Goal: Task Accomplishment & Management: Complete application form

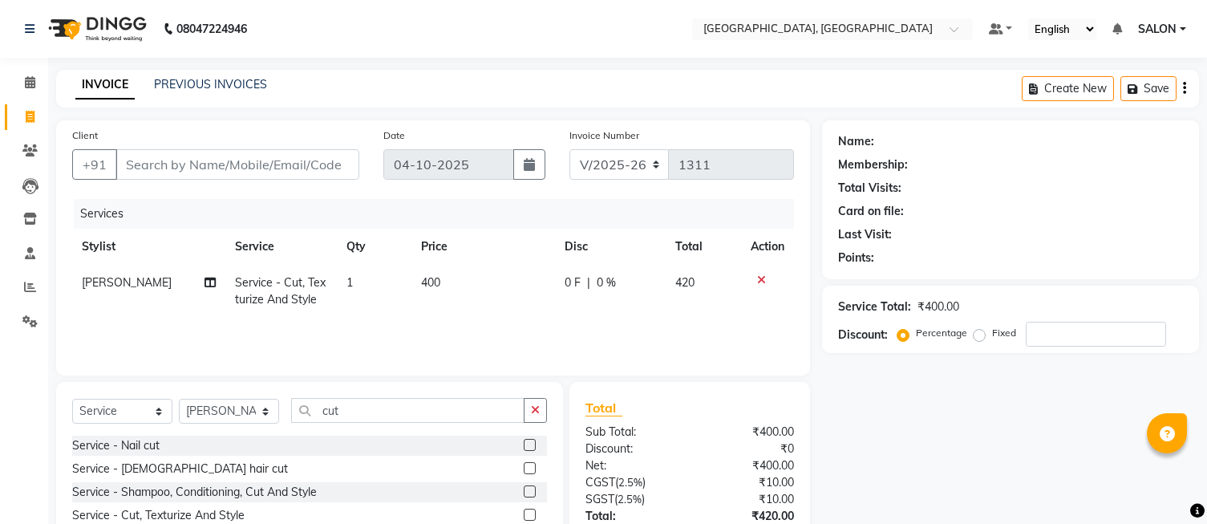
select select "5370"
select select "service"
select select "35456"
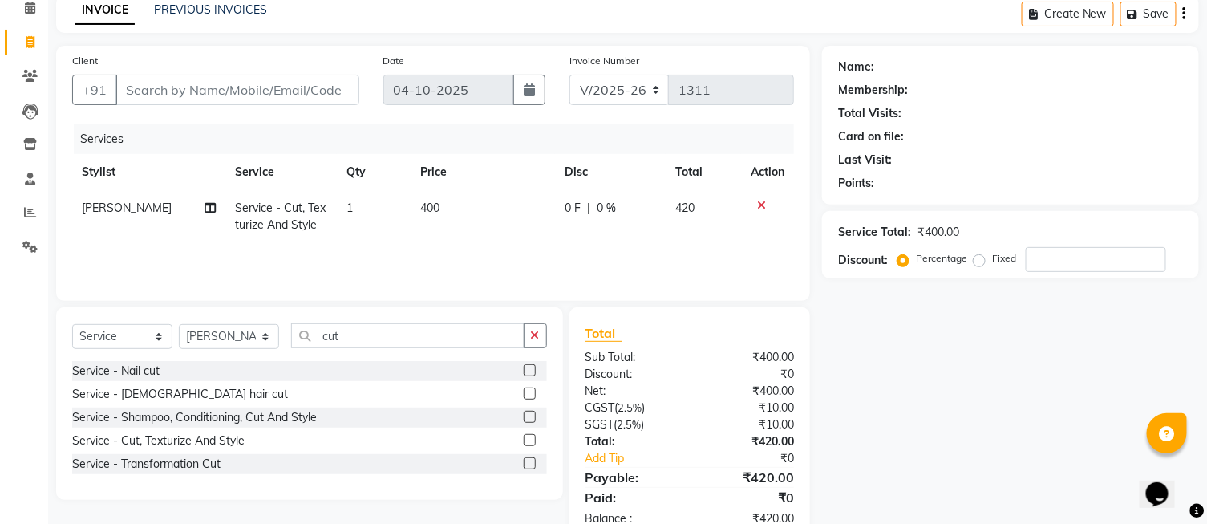
scroll to position [75, 0]
click at [529, 412] on label at bounding box center [530, 417] width 12 height 12
click at [529, 412] on input "checkbox" at bounding box center [529, 417] width 10 height 10
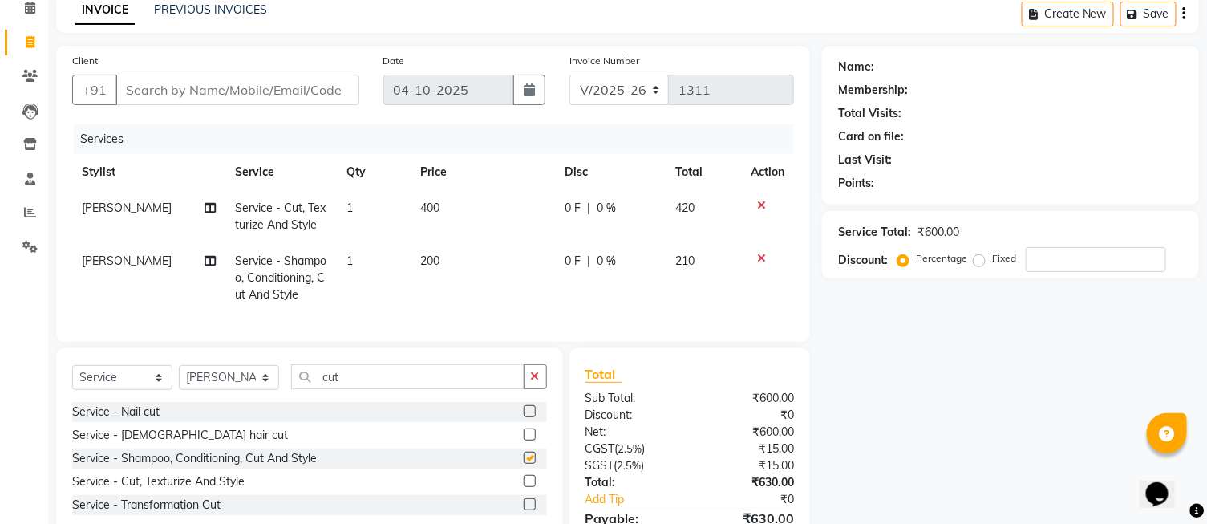
checkbox input "false"
click at [534, 382] on icon "button" at bounding box center [535, 376] width 9 height 11
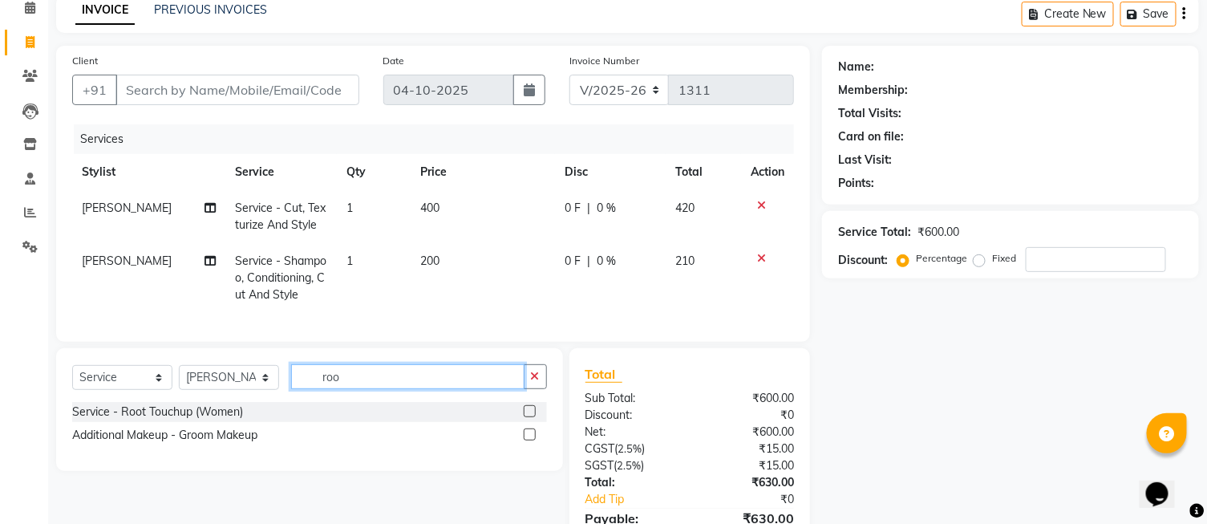
type input "roo"
click at [531, 417] on label at bounding box center [530, 411] width 12 height 12
click at [531, 417] on input "checkbox" at bounding box center [529, 412] width 10 height 10
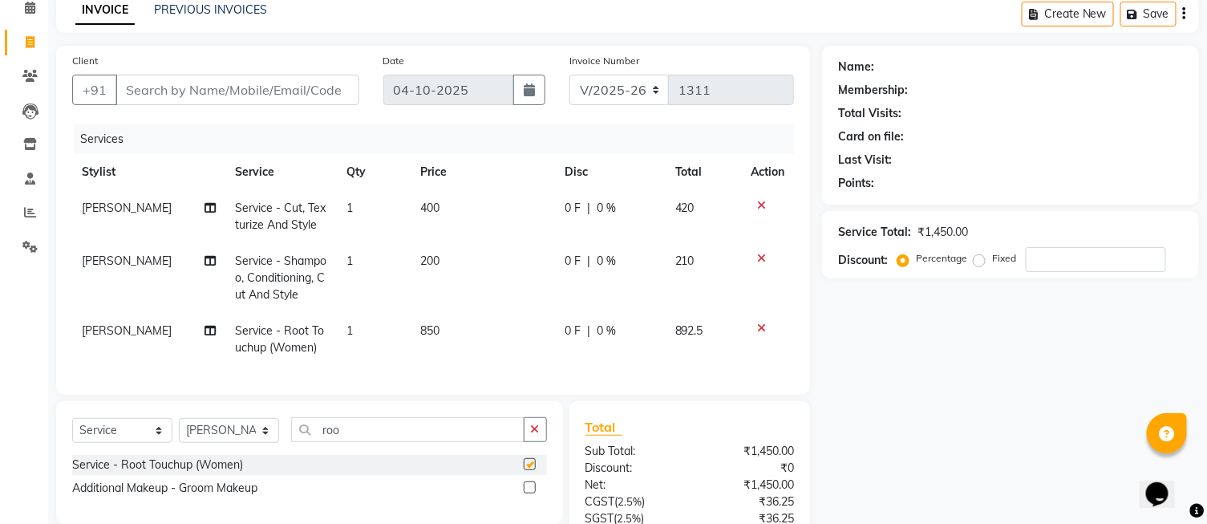
checkbox input "false"
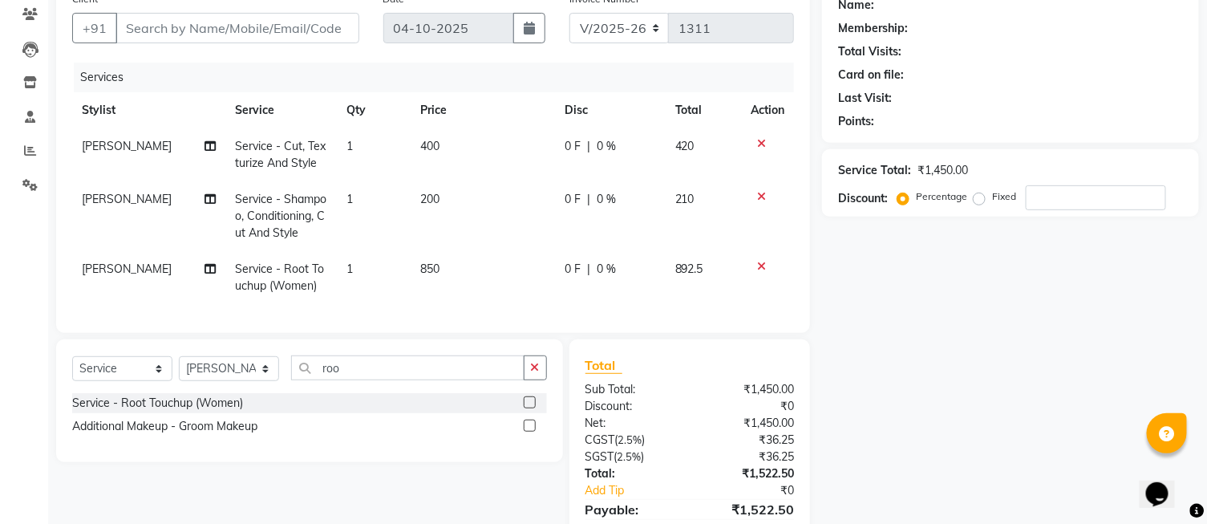
scroll to position [0, 0]
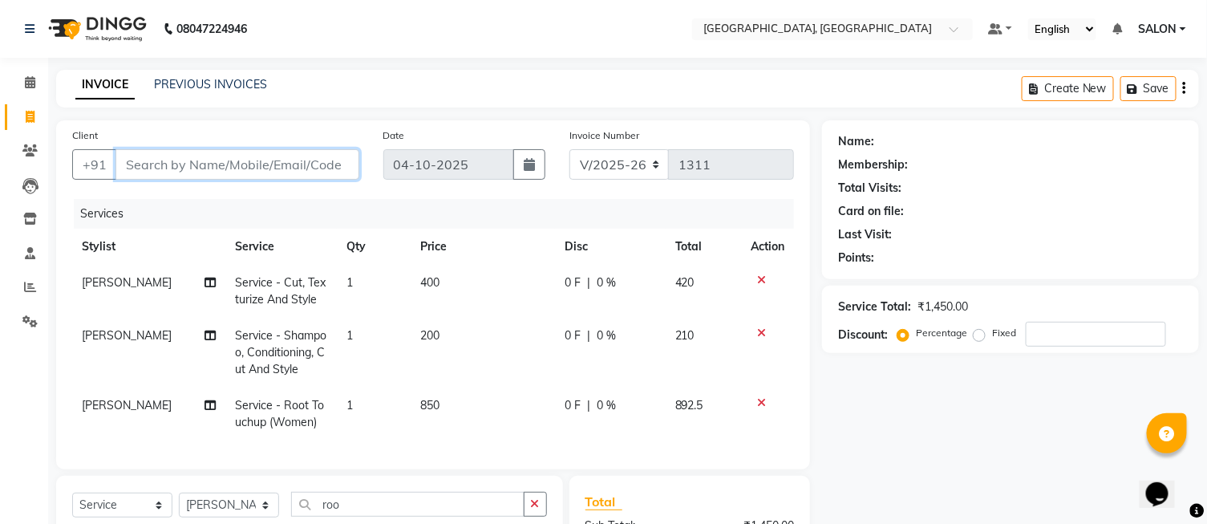
click at [345, 170] on input "Client" at bounding box center [237, 164] width 244 height 30
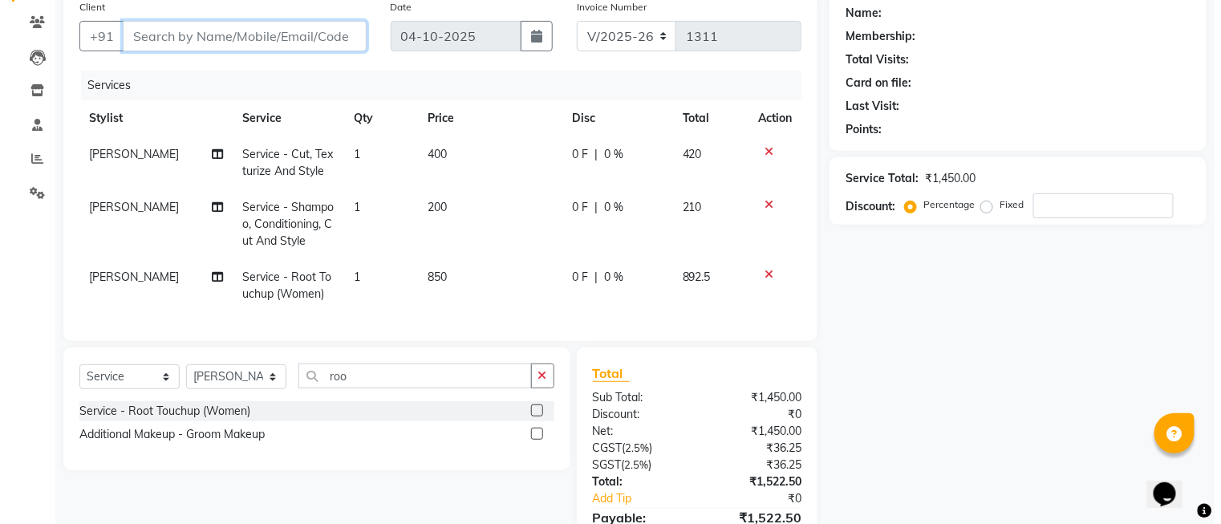
scroll to position [47, 0]
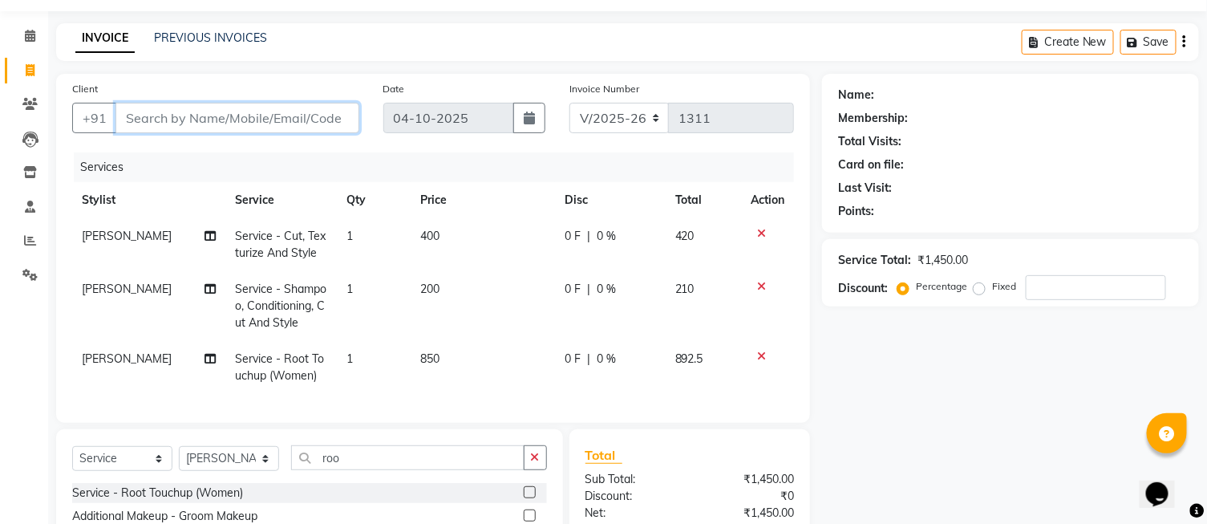
click at [161, 119] on input "Client" at bounding box center [237, 118] width 244 height 30
type input "7"
type input "0"
type input "7888949346"
click at [322, 124] on span "Add Client" at bounding box center [317, 118] width 63 height 16
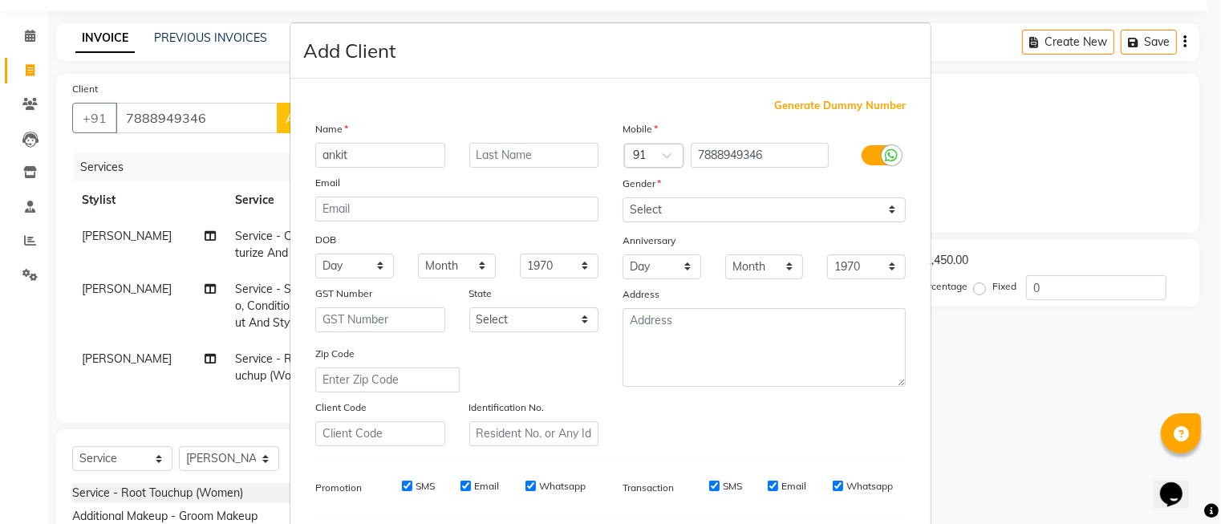
type input "ankit"
click at [659, 201] on select "Select Male Female Other Prefer Not To Say" at bounding box center [763, 209] width 283 height 25
click at [622, 197] on select "Select Male Female Other Prefer Not To Say" at bounding box center [763, 209] width 283 height 25
click at [687, 197] on select "Select Male Female Other Prefer Not To Say" at bounding box center [763, 209] width 283 height 25
select select "male"
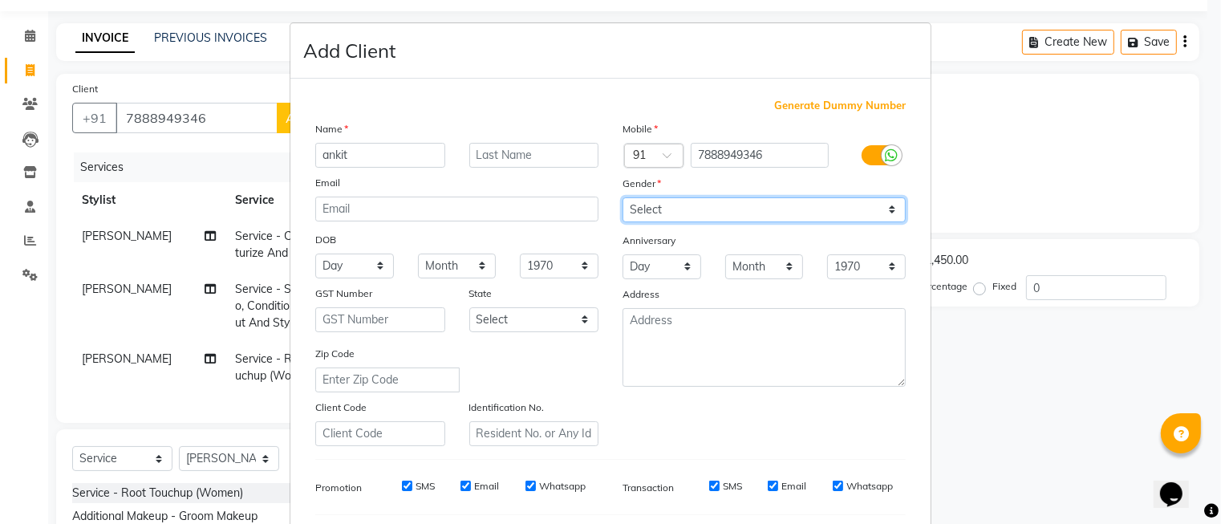
click at [622, 197] on select "Select Male Female Other Prefer Not To Say" at bounding box center [763, 209] width 283 height 25
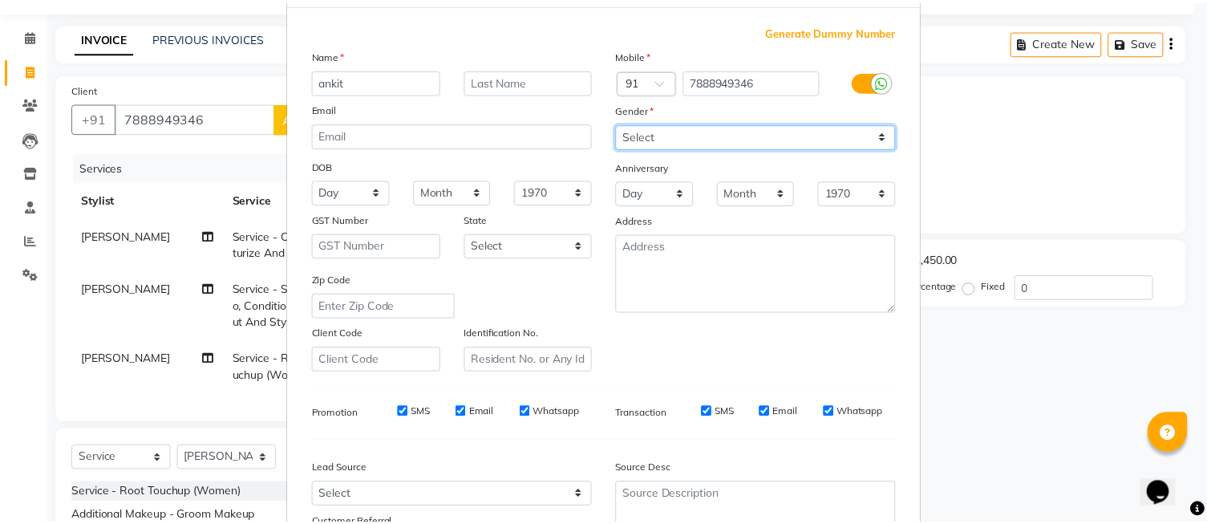
scroll to position [217, 0]
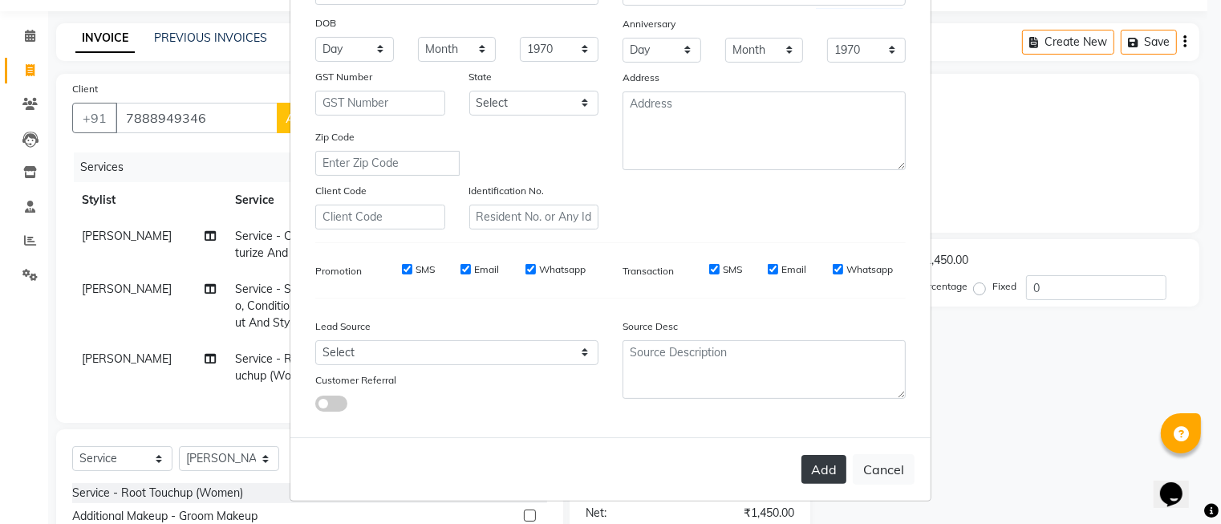
click at [821, 463] on button "Add" at bounding box center [823, 469] width 45 height 29
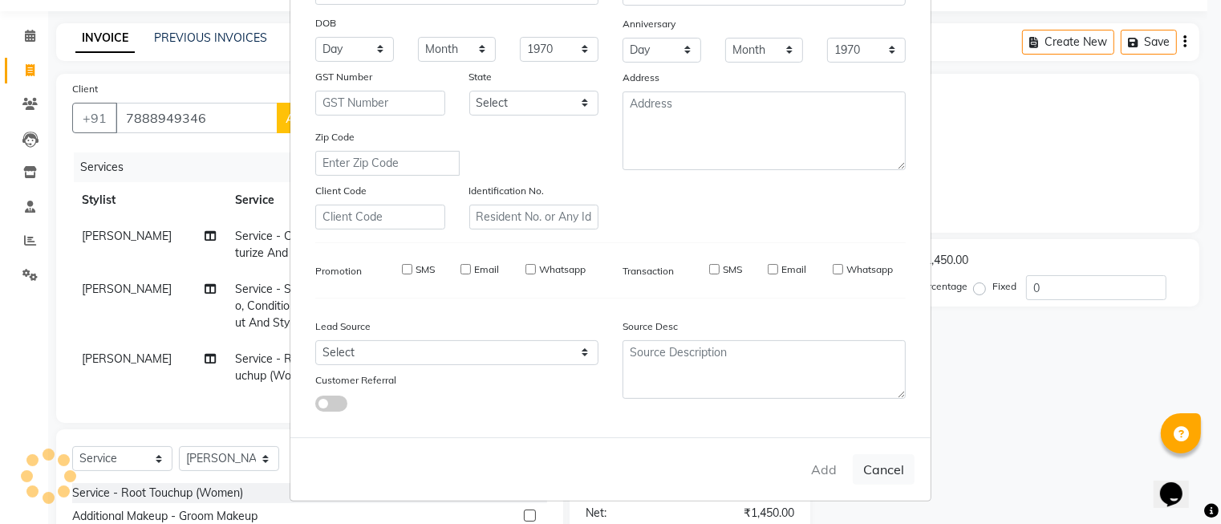
select select
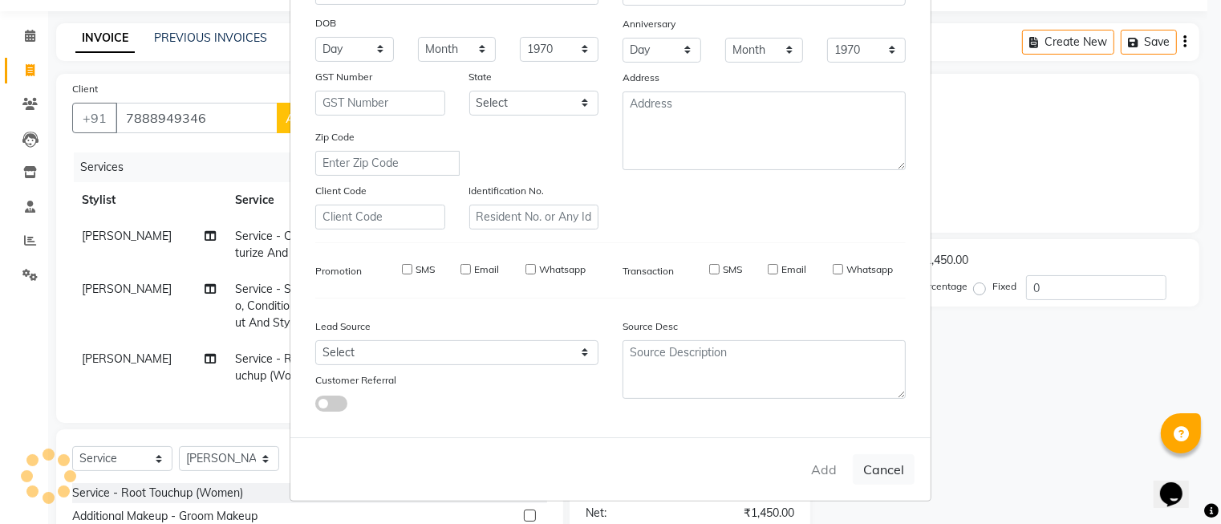
select select
checkbox input "false"
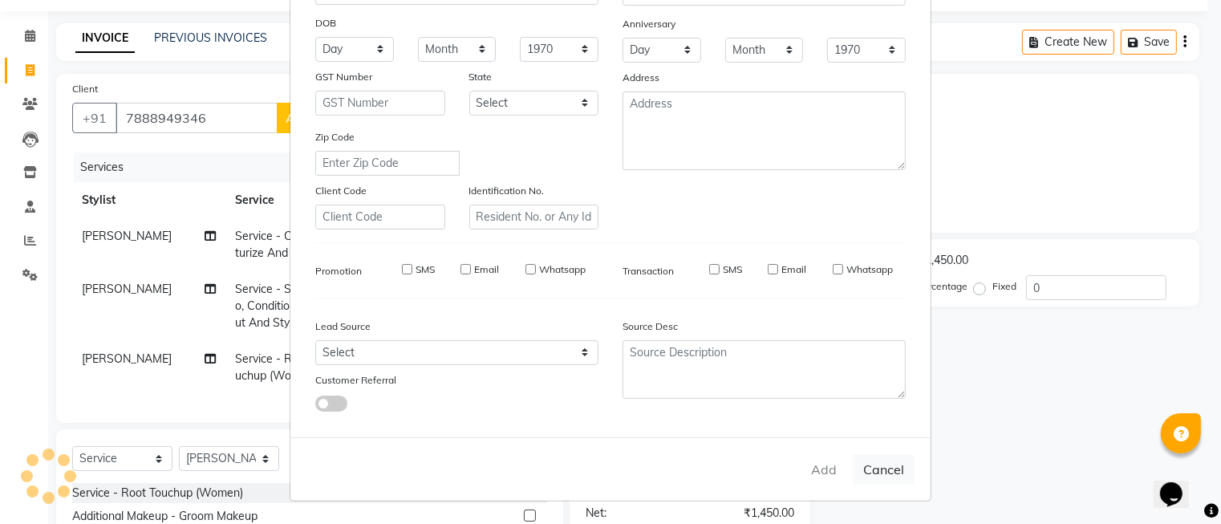
checkbox input "false"
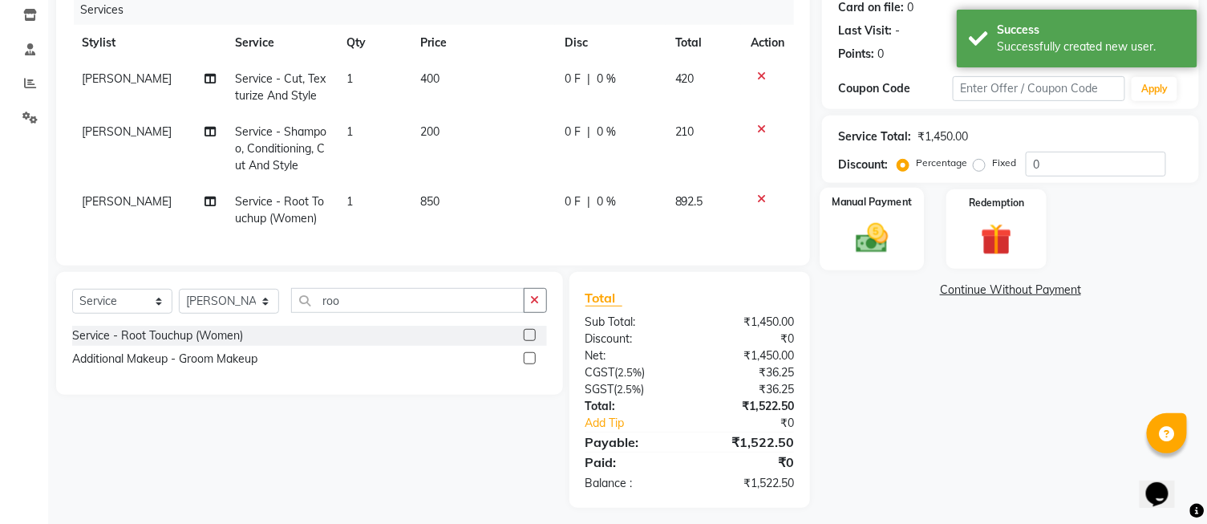
scroll to position [225, 0]
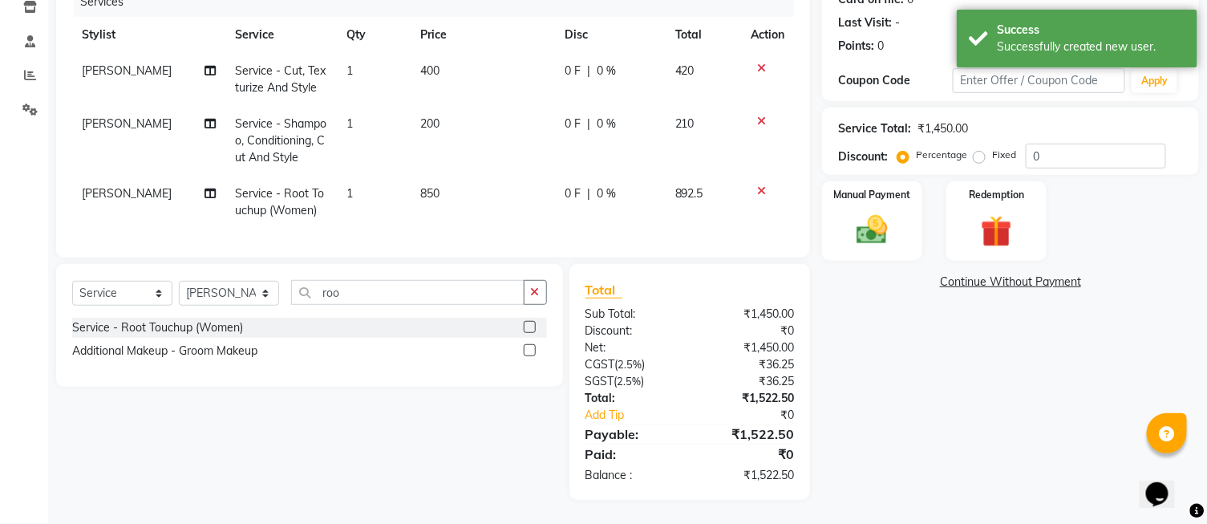
click at [992, 148] on label "Fixed" at bounding box center [1004, 155] width 24 height 14
click at [977, 149] on input "Fixed" at bounding box center [982, 154] width 11 height 11
radio input "true"
click at [1051, 144] on input "0" at bounding box center [1096, 156] width 140 height 25
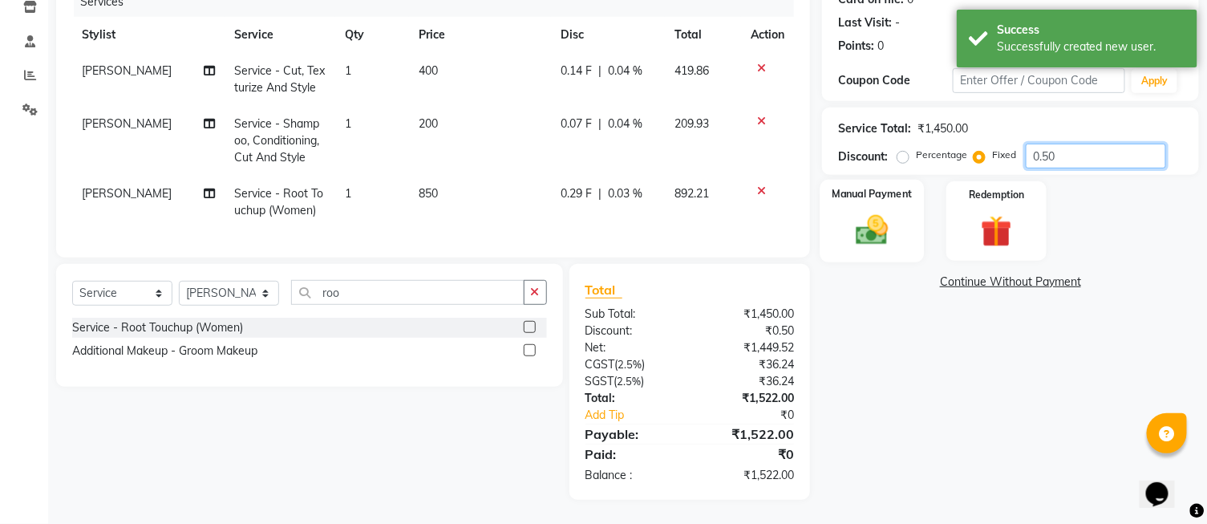
type input "0.50"
click at [886, 217] on img at bounding box center [871, 231] width 53 height 38
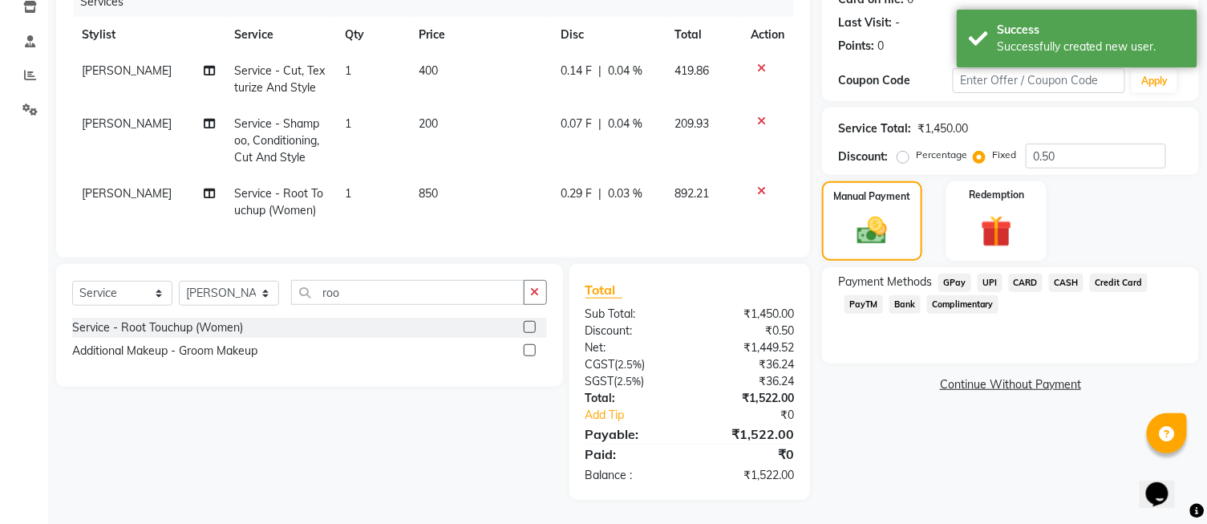
click at [993, 273] on span "UPI" at bounding box center [990, 282] width 25 height 18
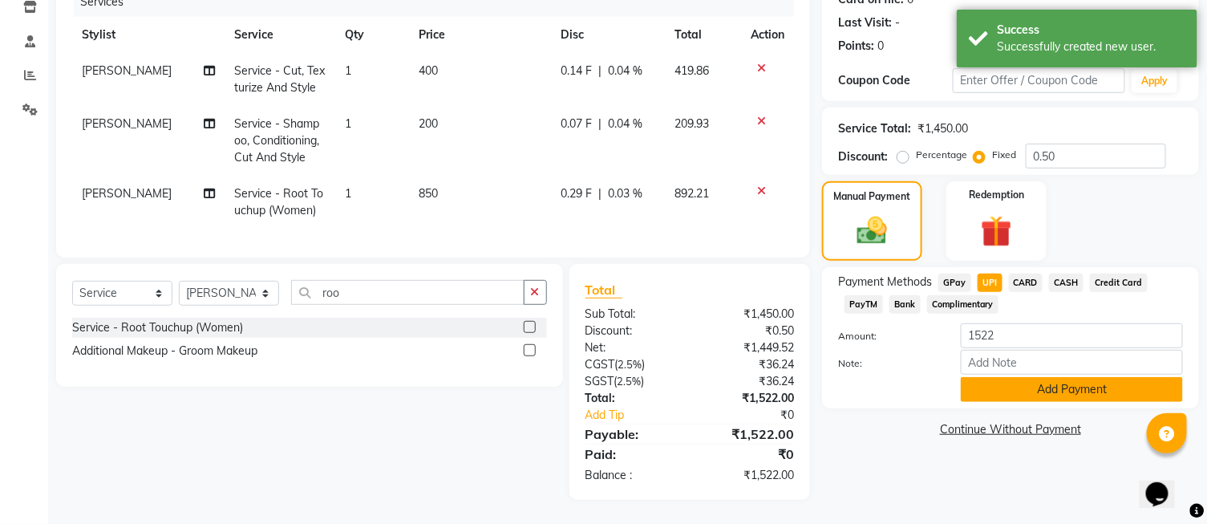
click at [1030, 377] on button "Add Payment" at bounding box center [1072, 389] width 222 height 25
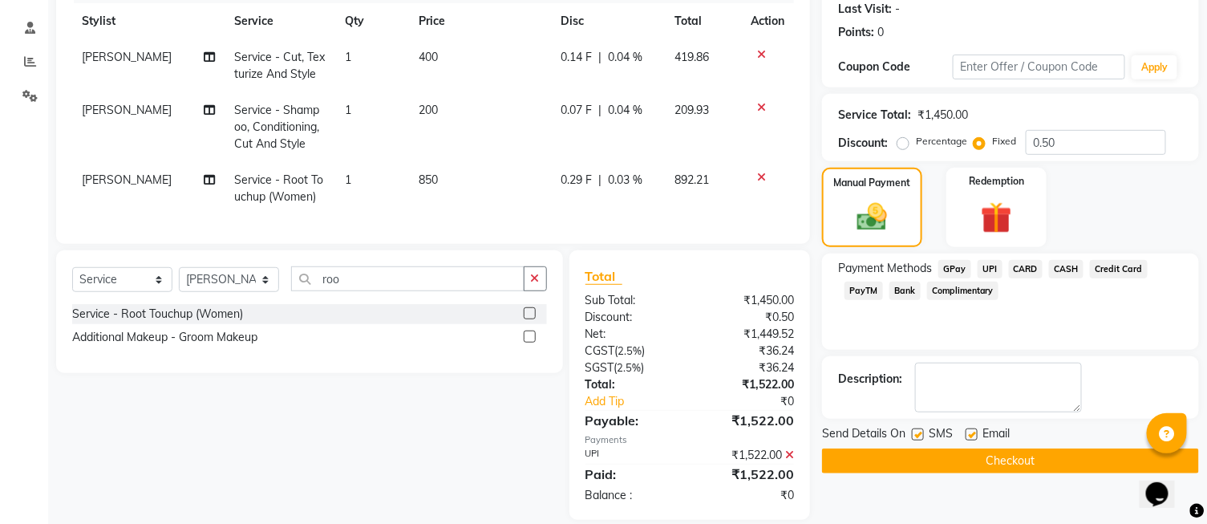
scroll to position [258, 0]
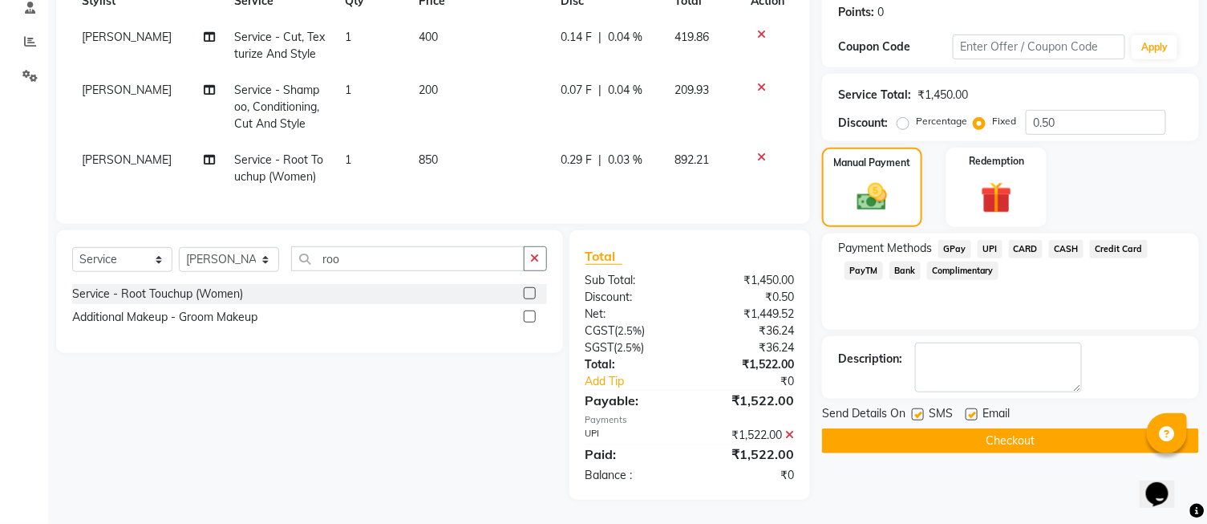
click at [981, 431] on button "Checkout" at bounding box center [1010, 440] width 377 height 25
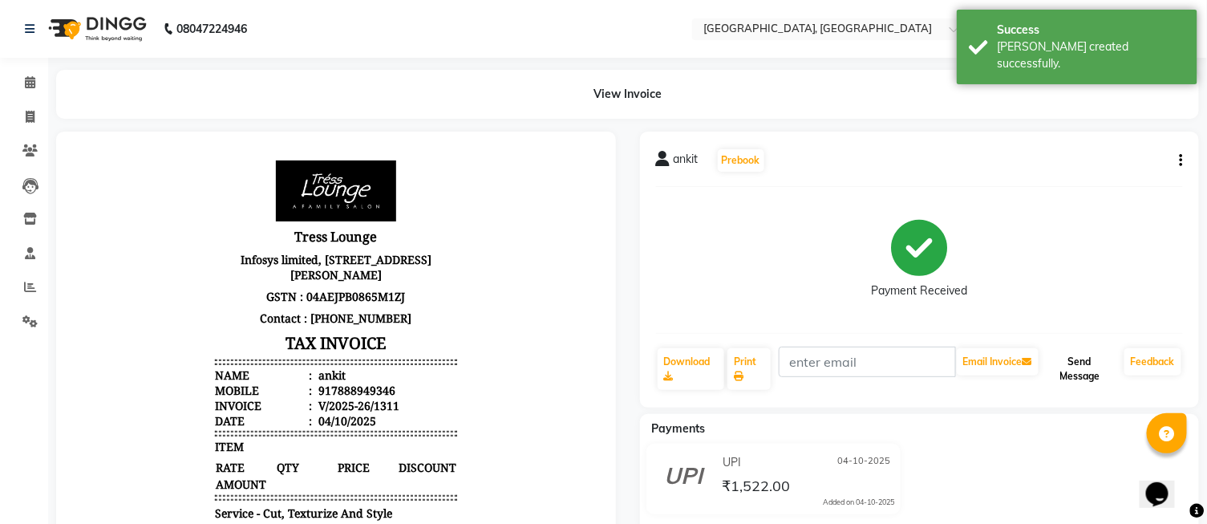
click at [1096, 364] on button "Send Message" at bounding box center [1080, 369] width 76 height 42
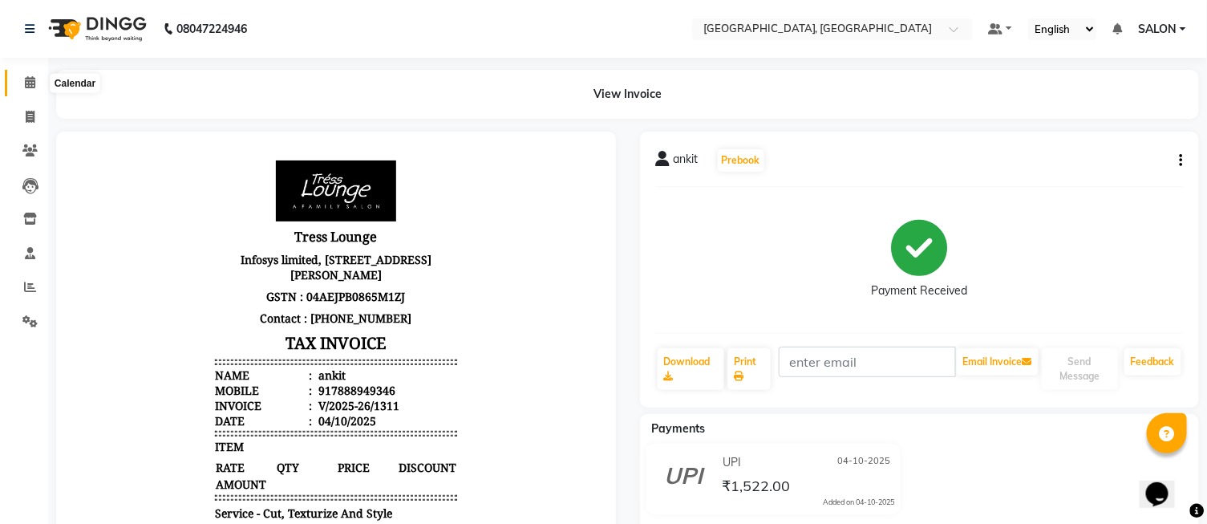
click at [28, 79] on icon at bounding box center [30, 82] width 10 height 12
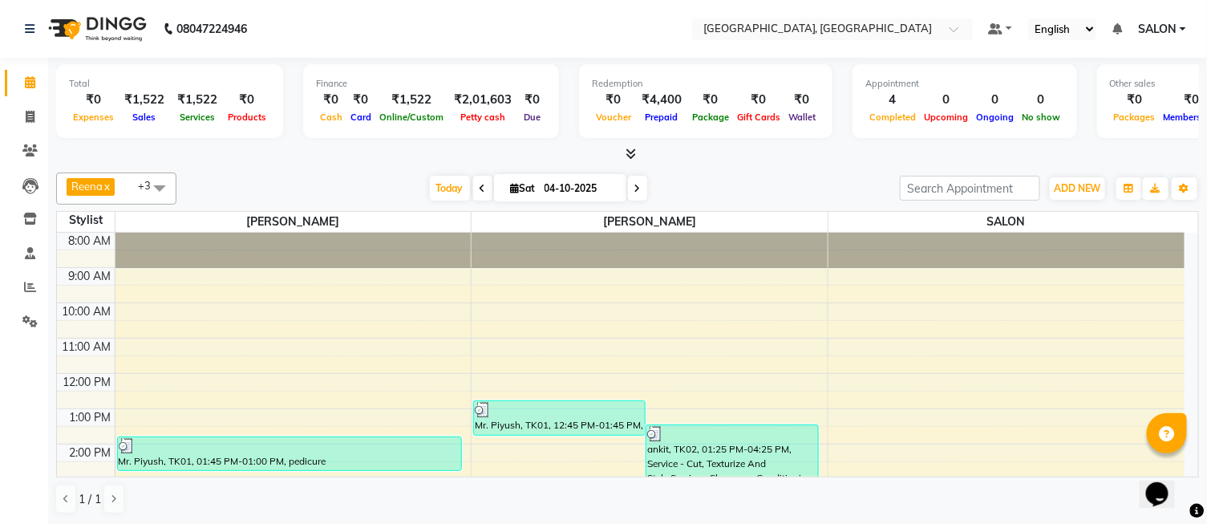
click at [634, 152] on icon at bounding box center [631, 154] width 10 height 12
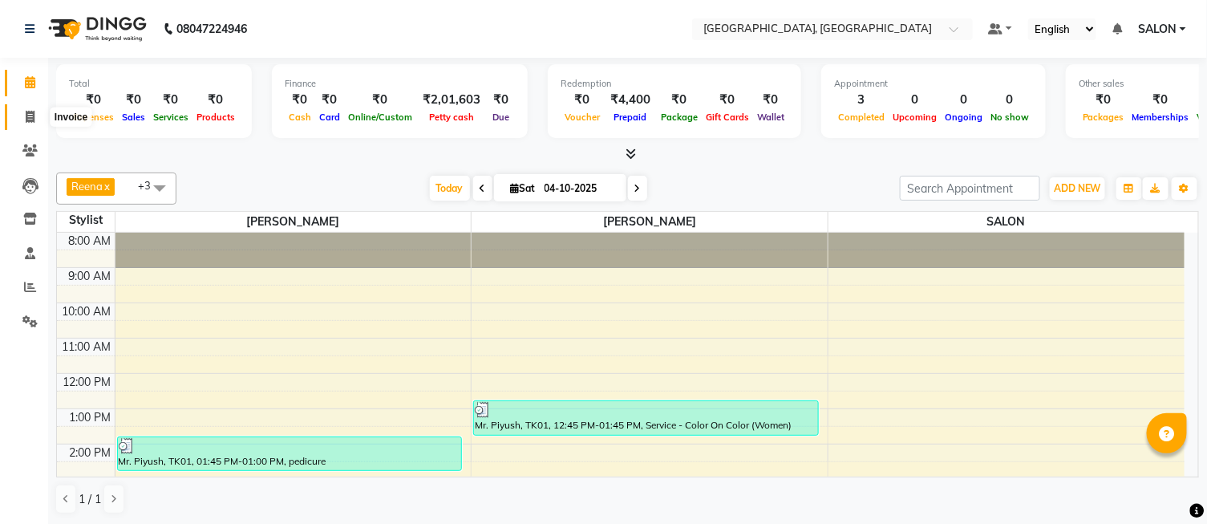
click at [28, 115] on icon at bounding box center [30, 117] width 9 height 12
select select "service"
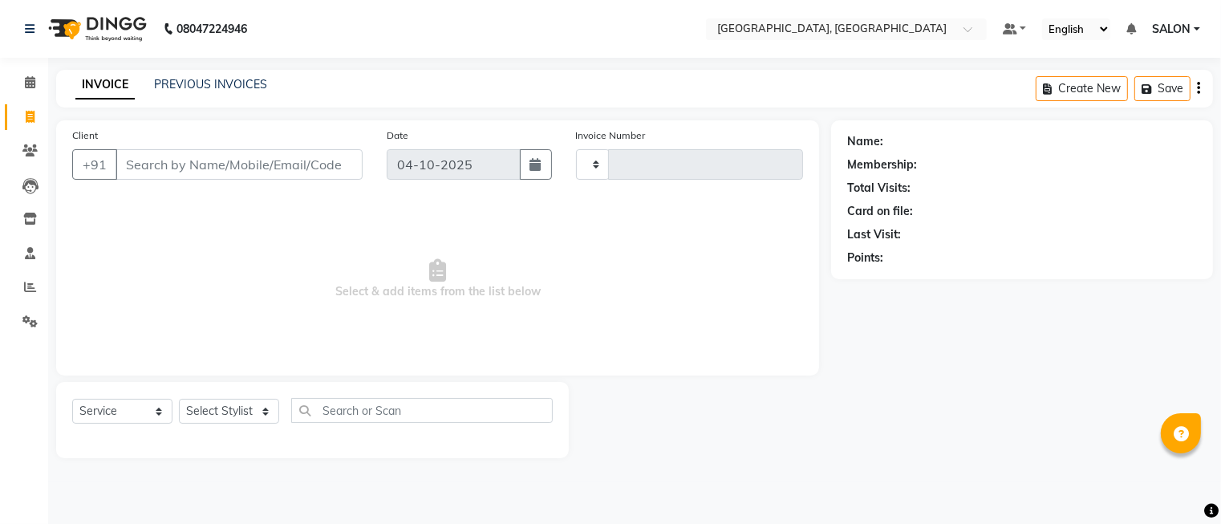
type input "1311"
select select "5370"
click at [137, 419] on select "Select Service Product Membership Package Voucher Prepaid Gift Card" at bounding box center [122, 411] width 100 height 25
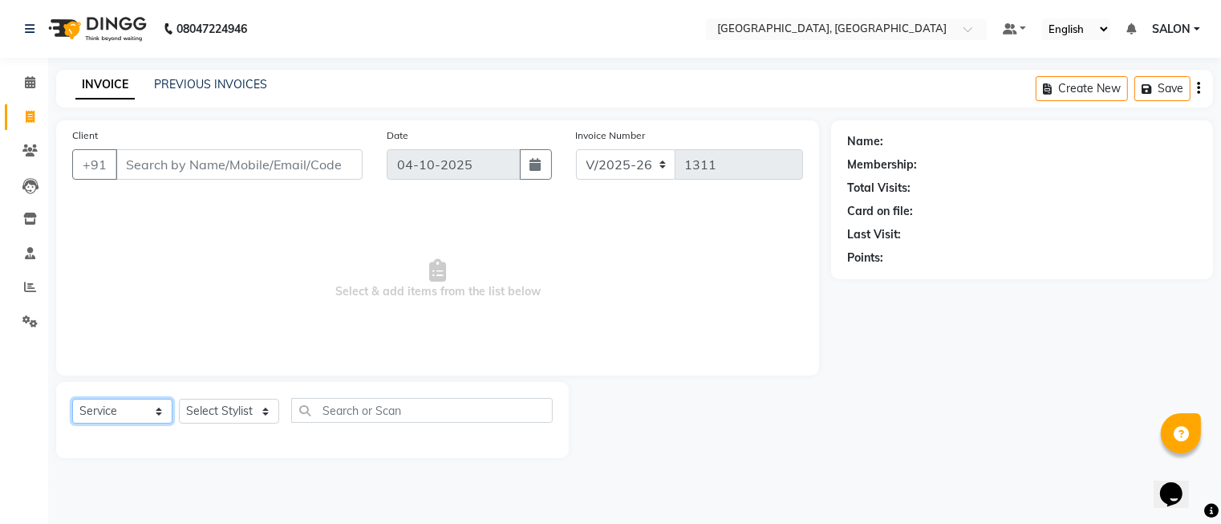
select select "P"
click at [72, 399] on select "Select Service Product Membership Package Voucher Prepaid Gift Card" at bounding box center [122, 411] width 100 height 25
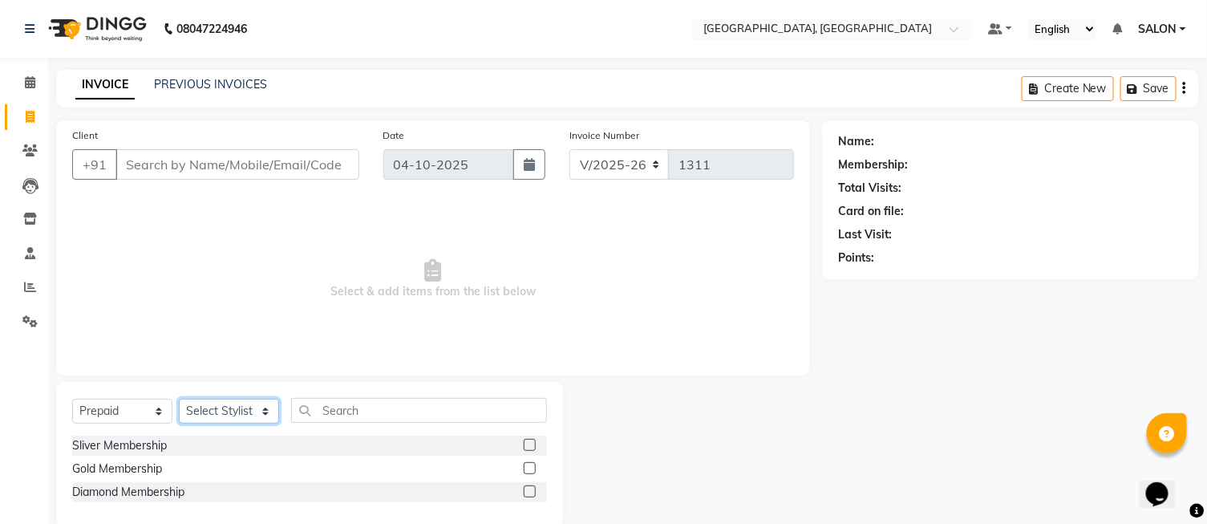
click at [197, 407] on select "Select Stylist DINGG Support Drishti [PERSON_NAME] SALON [PERSON_NAME] [PERSON_…" at bounding box center [229, 411] width 100 height 25
select select "35456"
click at [179, 399] on select "Select Stylist DINGG Support Drishti [PERSON_NAME] SALON [PERSON_NAME] [PERSON_…" at bounding box center [229, 411] width 100 height 25
